Goal: Task Accomplishment & Management: Use online tool/utility

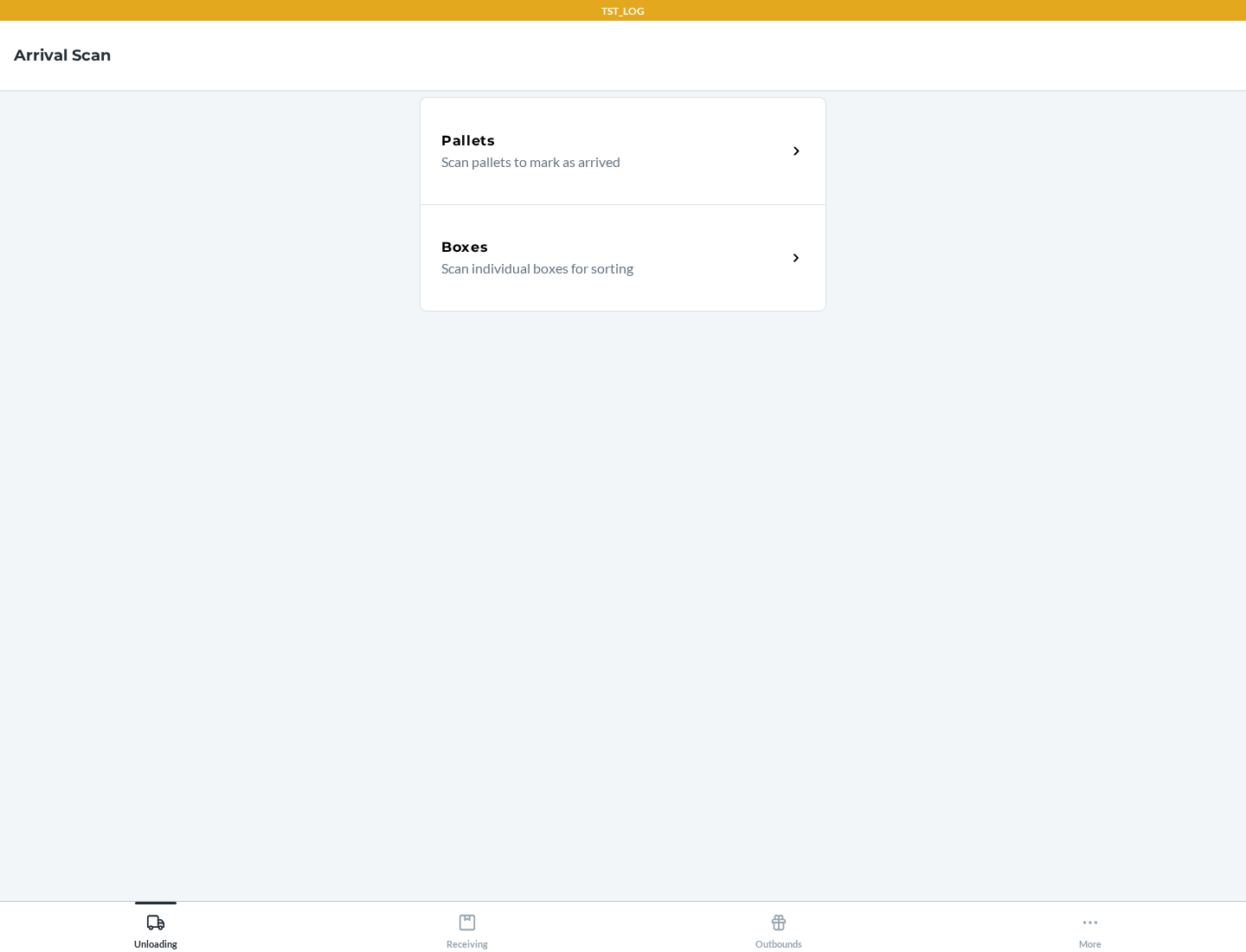
click at [613, 248] on div "Boxes" at bounding box center [614, 247] width 345 height 21
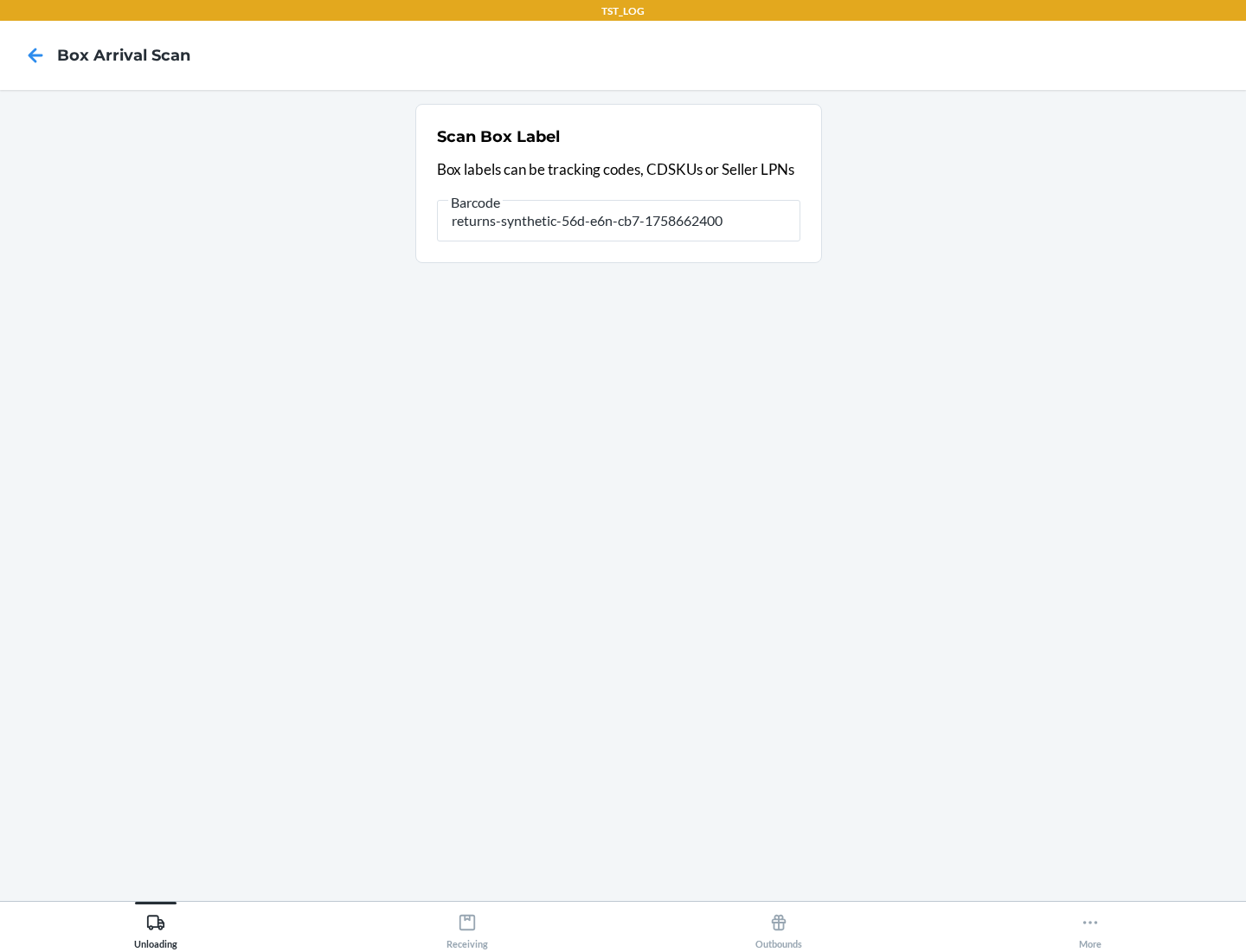
type input "returns-synthetic-56d-e6n-cb7-1758662400"
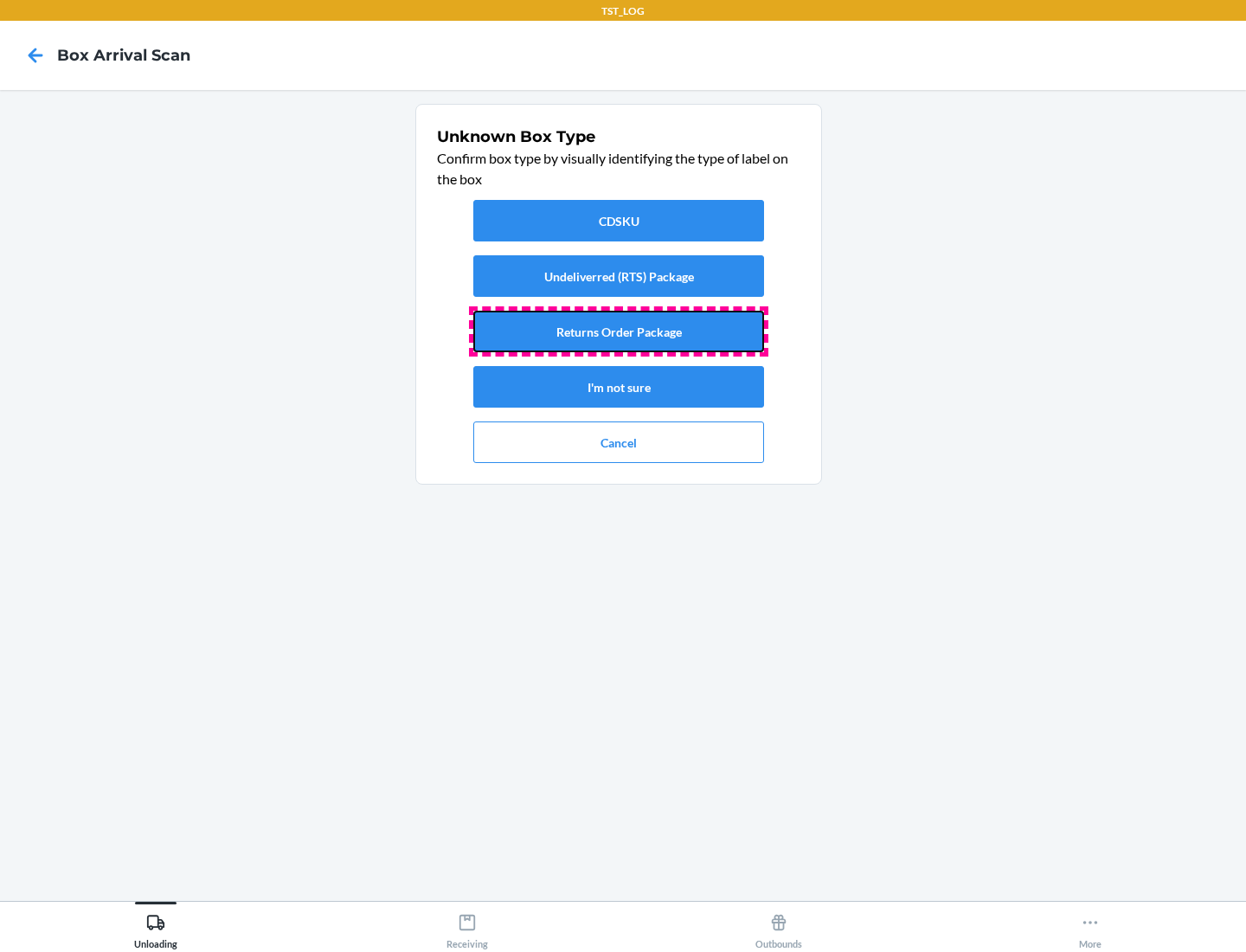
click at [619, 331] on button "Returns Order Package" at bounding box center [619, 330] width 291 height 41
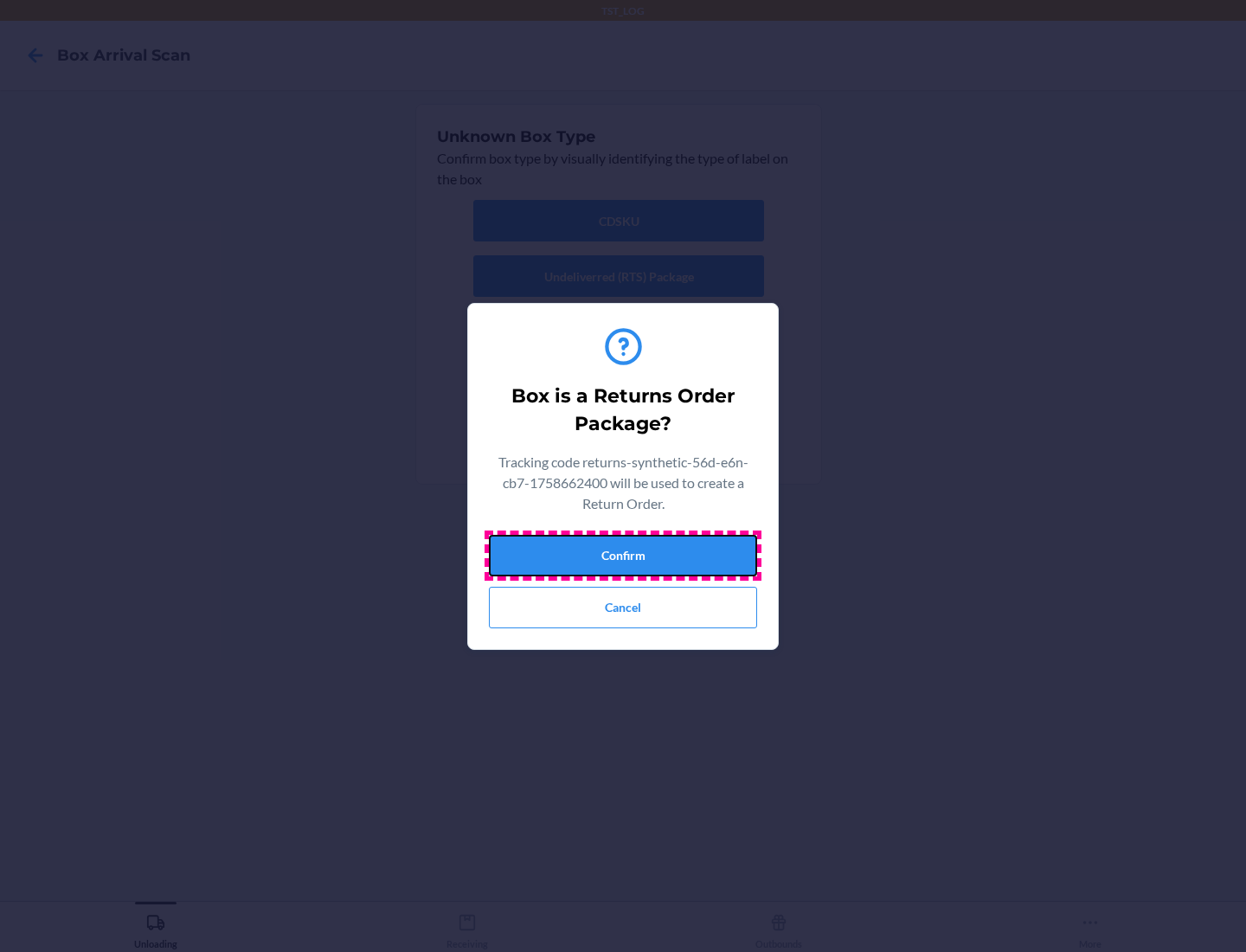
click at [623, 554] on button "Confirm" at bounding box center [623, 554] width 268 height 41
